Goal: Task Accomplishment & Management: Complete application form

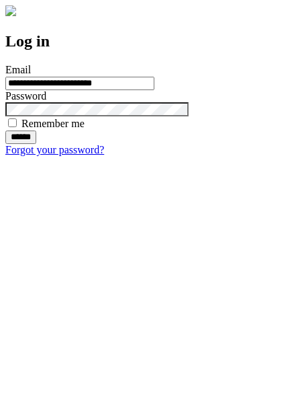
type input "**********"
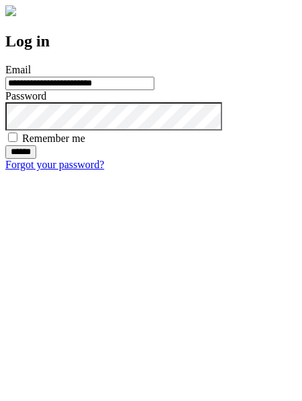
click at [36, 159] on input "******" at bounding box center [20, 151] width 31 height 13
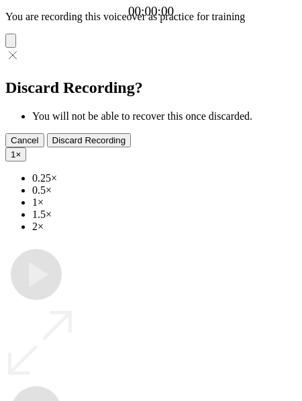
type input "**********"
